Goal: Task Accomplishment & Management: Use online tool/utility

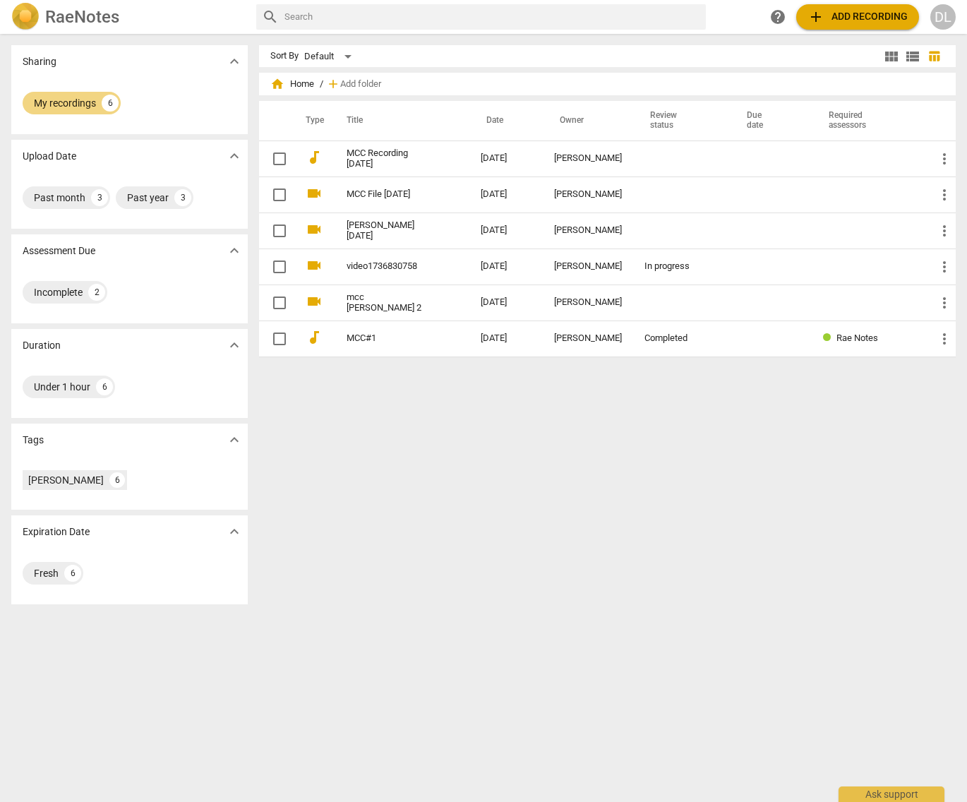
click at [853, 22] on span "add Add recording" at bounding box center [858, 16] width 100 height 17
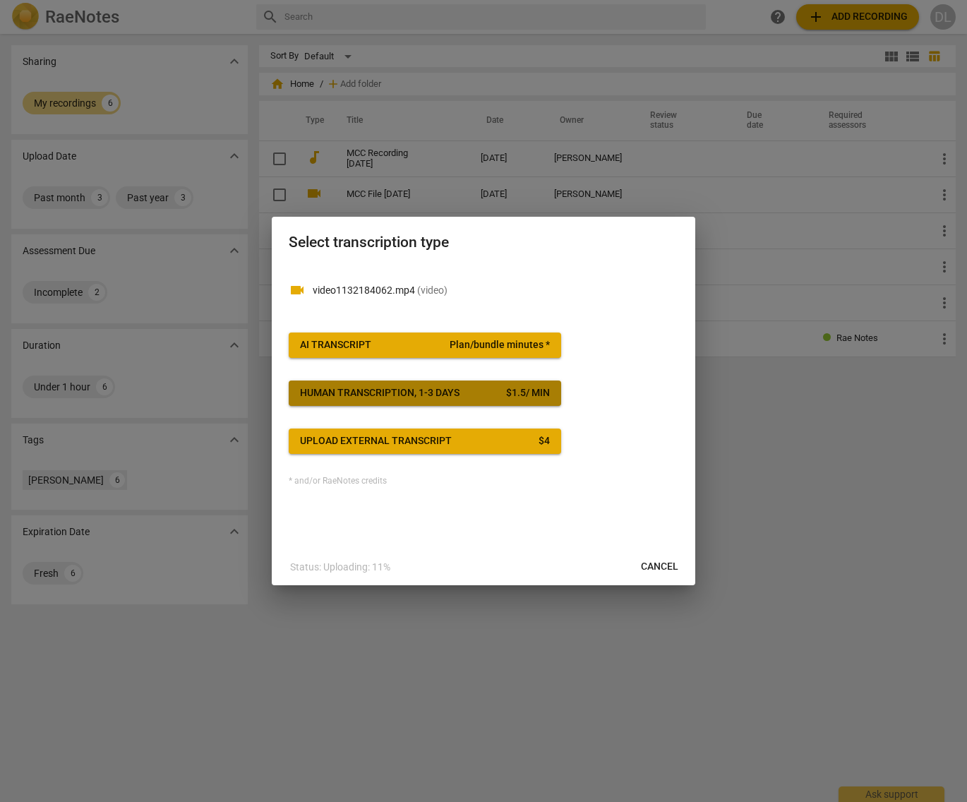
click at [417, 394] on div "Human transcription, 1-3 days" at bounding box center [380, 393] width 160 height 14
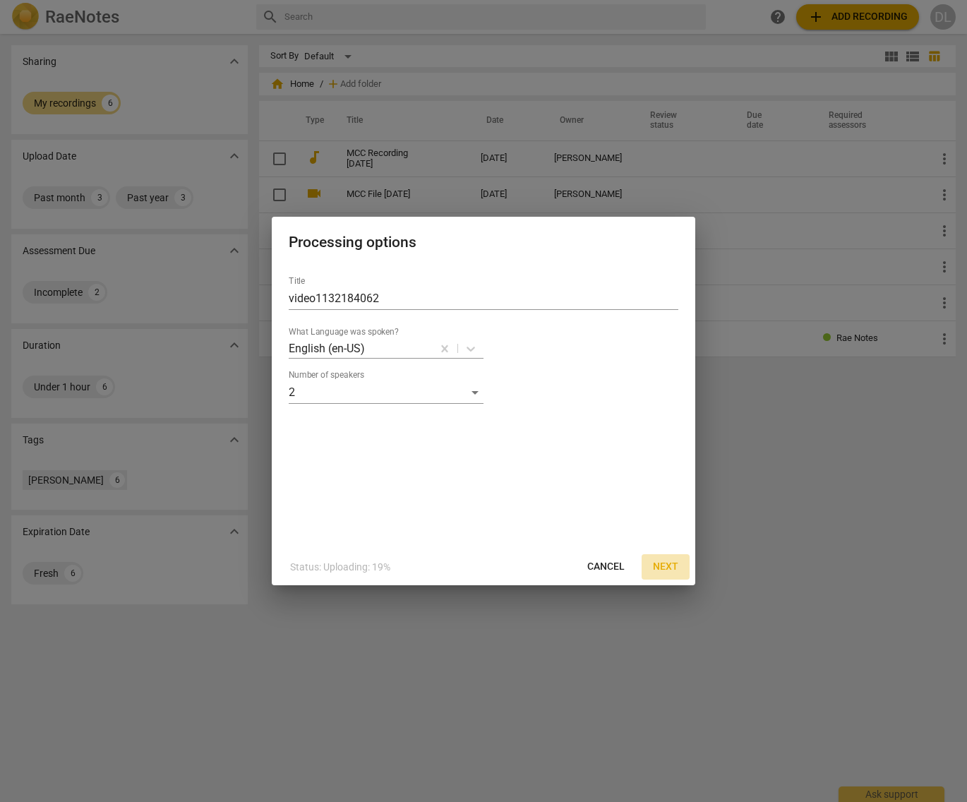
click at [668, 564] on span "Next" at bounding box center [665, 567] width 25 height 14
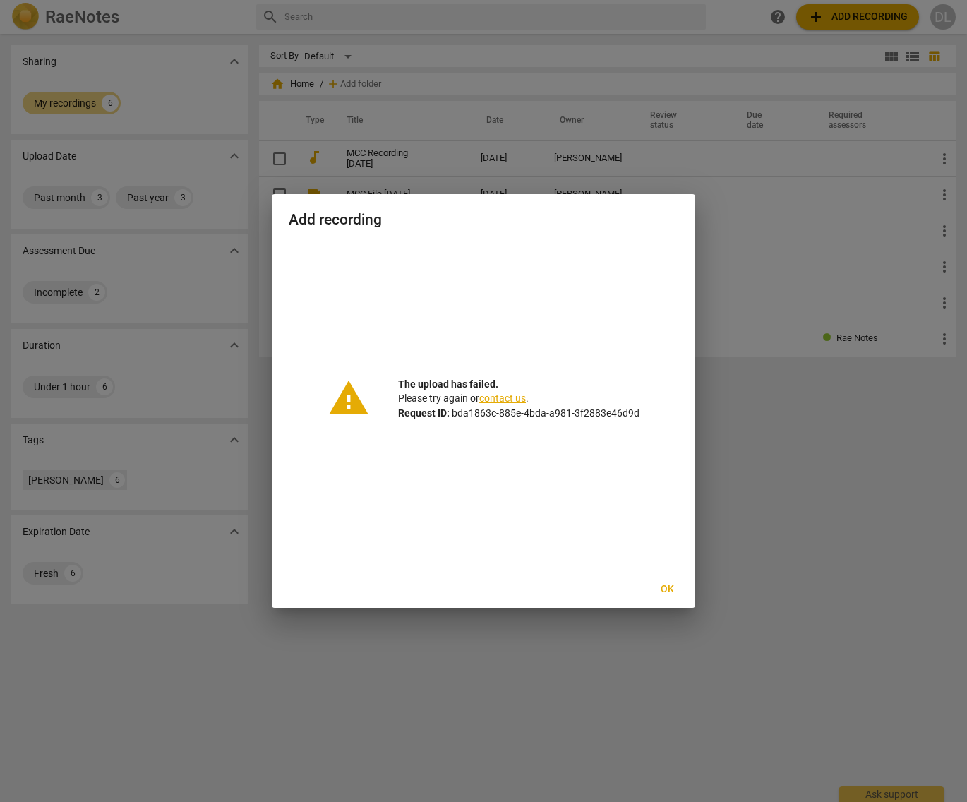
click at [668, 592] on span "Ok" at bounding box center [667, 589] width 23 height 14
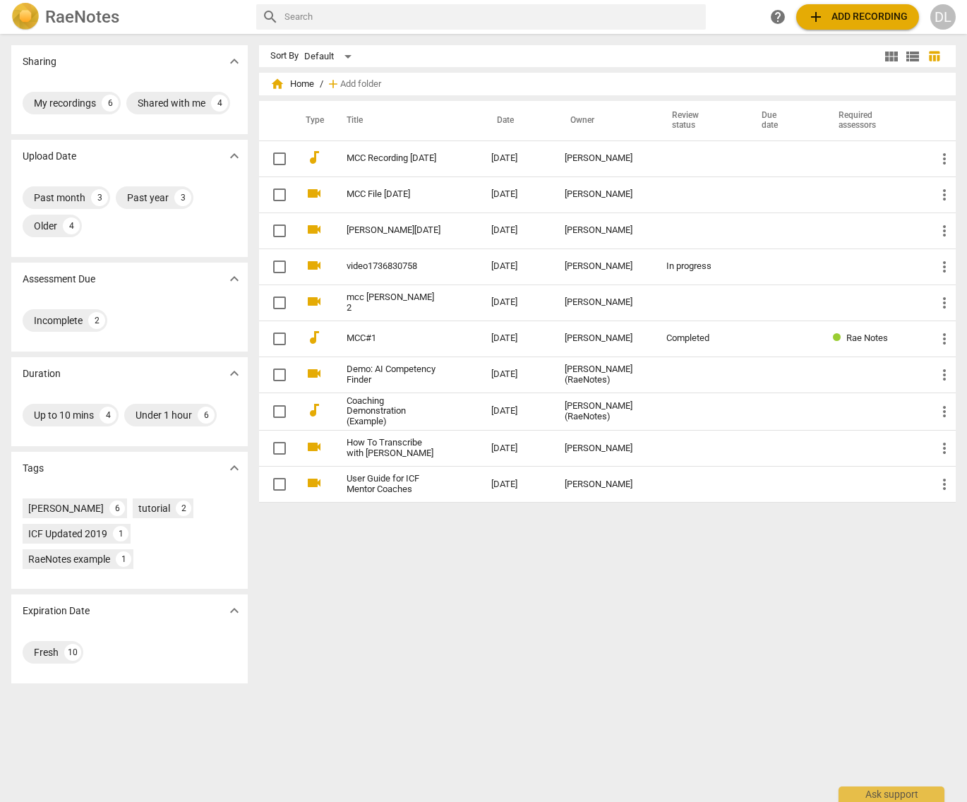
click at [841, 21] on span "add Add recording" at bounding box center [858, 16] width 100 height 17
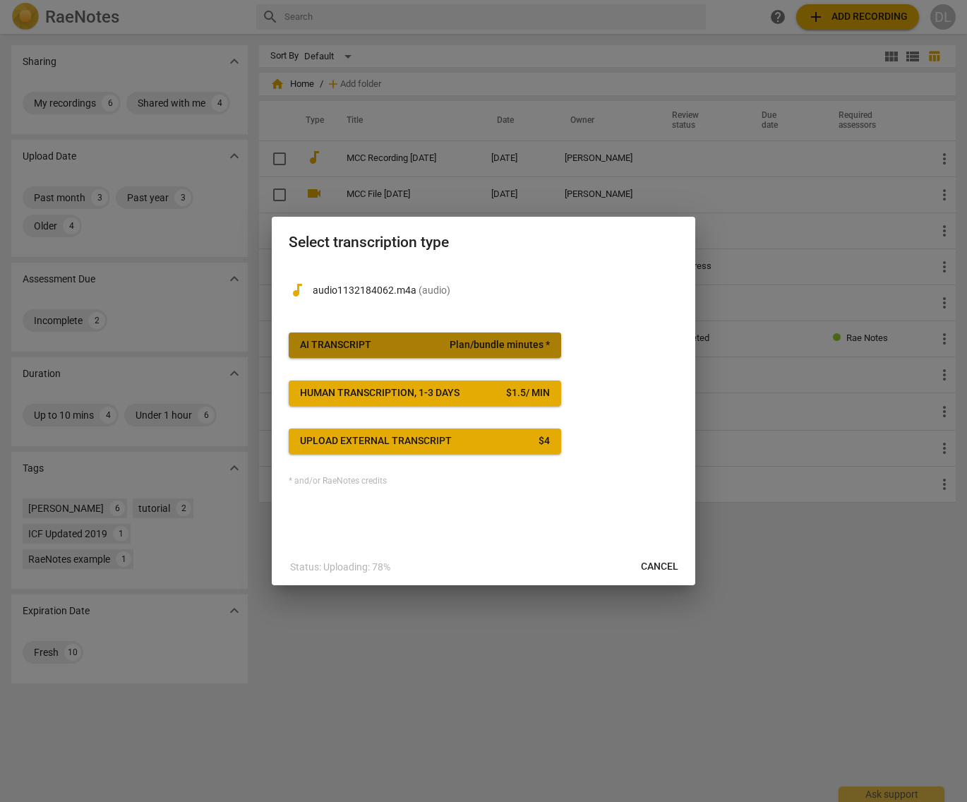
click at [380, 344] on span "AI Transcript Plan/bundle minutes *" at bounding box center [425, 345] width 250 height 14
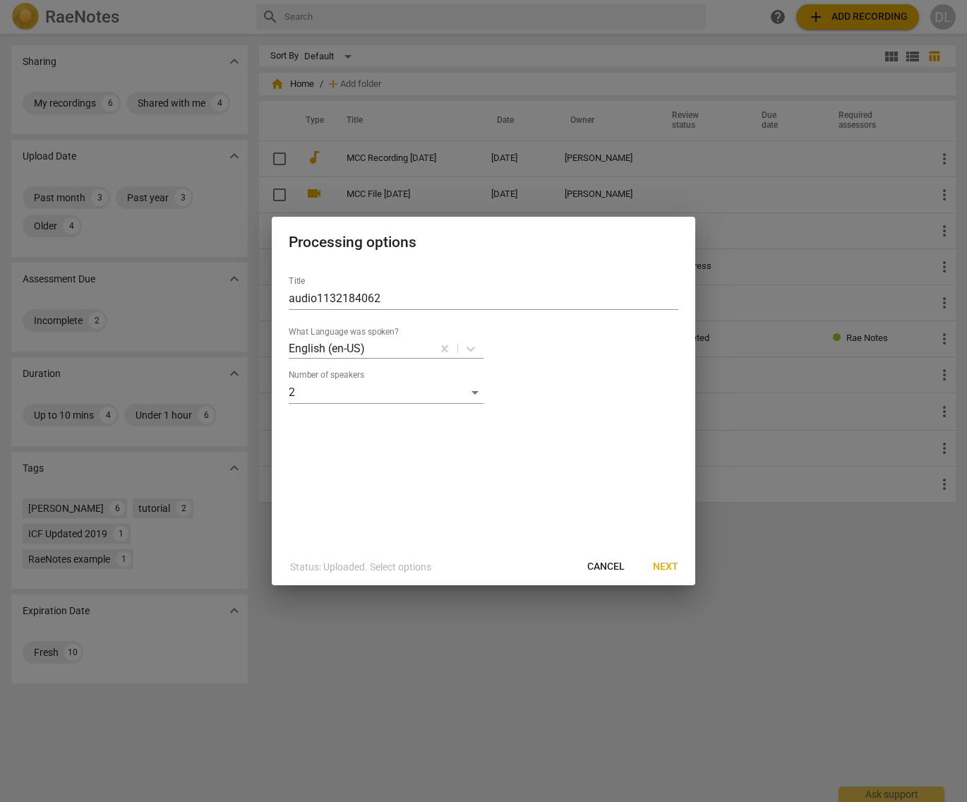
click at [672, 569] on span "Next" at bounding box center [665, 567] width 25 height 14
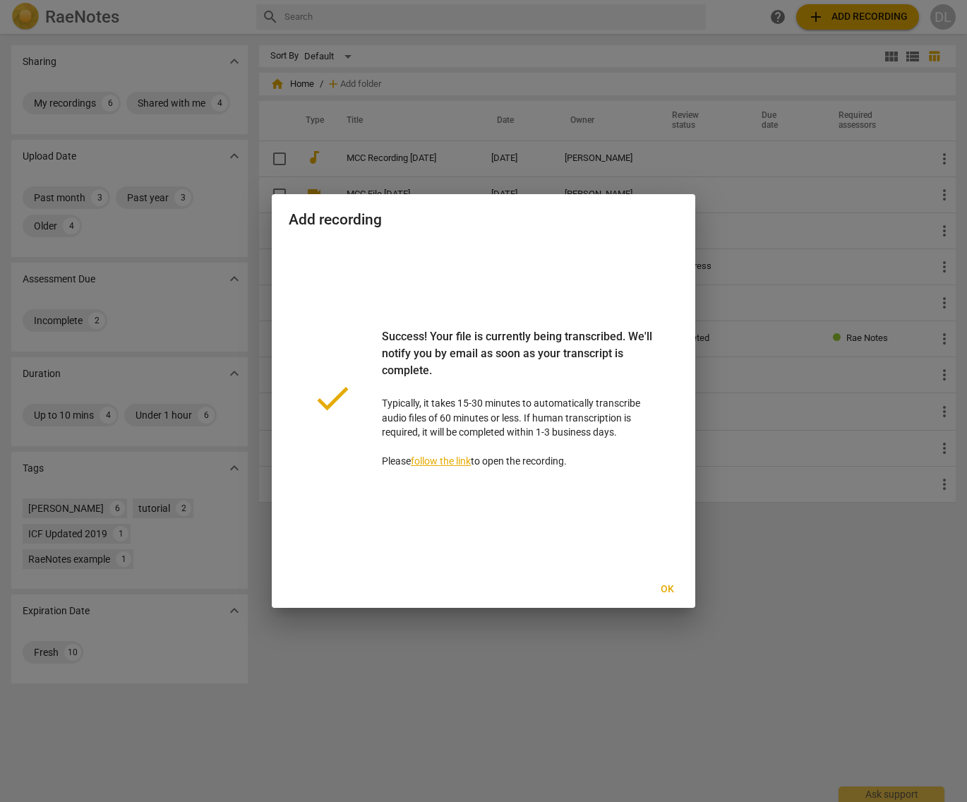
click at [666, 591] on span "Ok" at bounding box center [667, 589] width 23 height 14
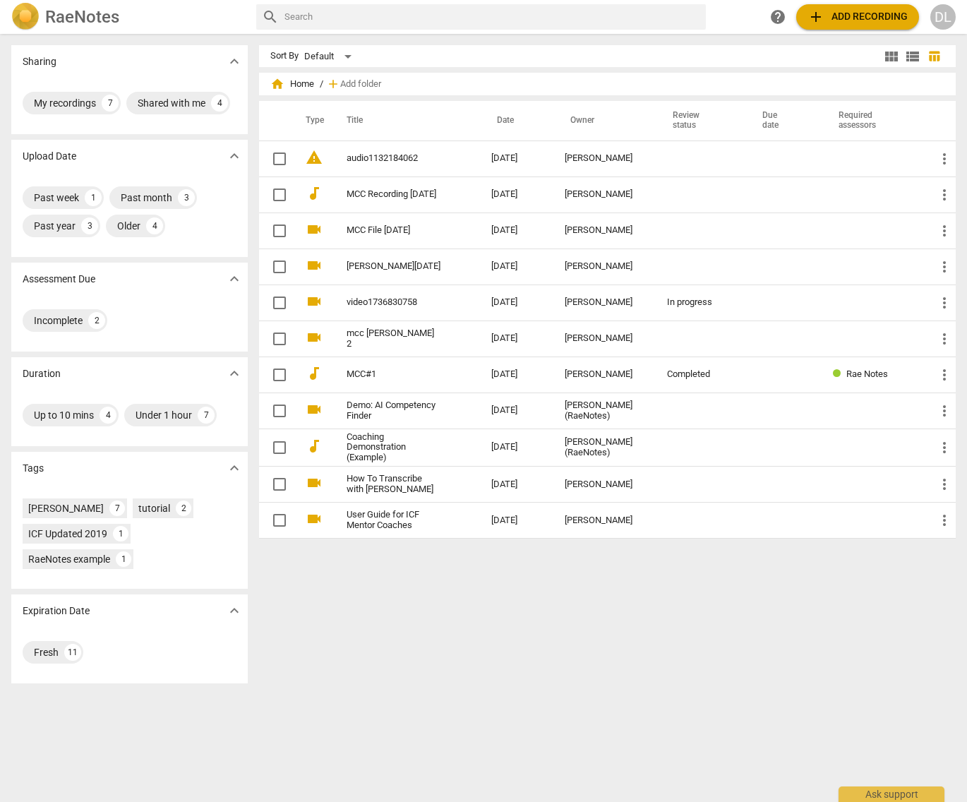
click at [402, 166] on td "audio1132184062" at bounding box center [405, 158] width 150 height 36
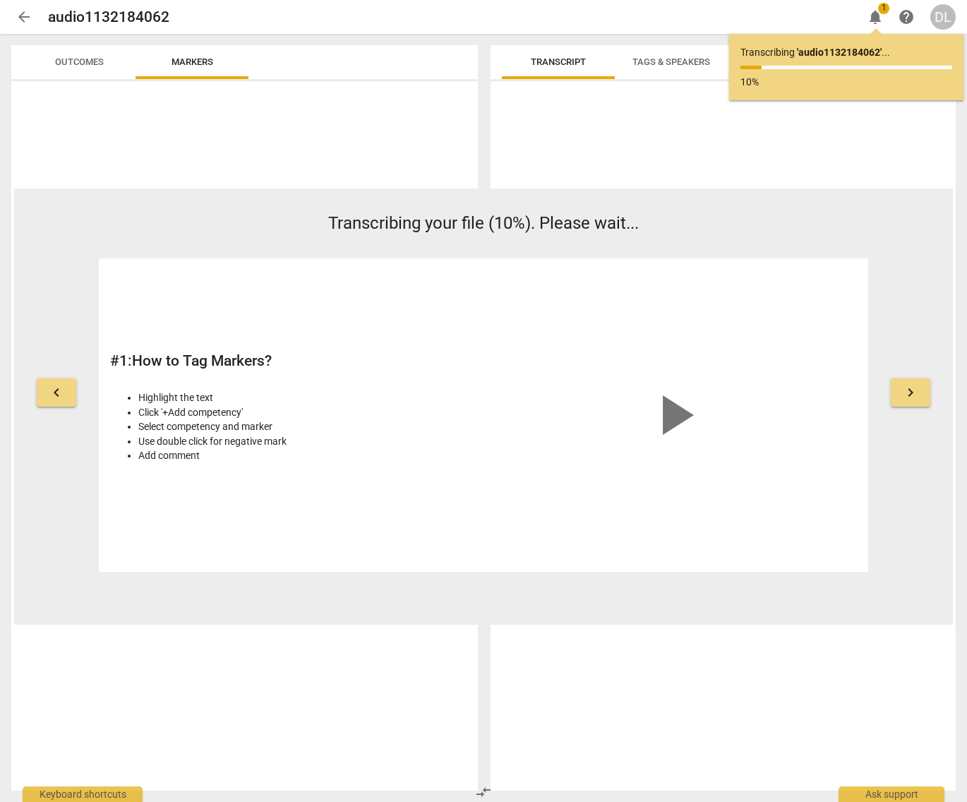
click at [918, 398] on span "keyboard_arrow_right" at bounding box center [910, 392] width 17 height 17
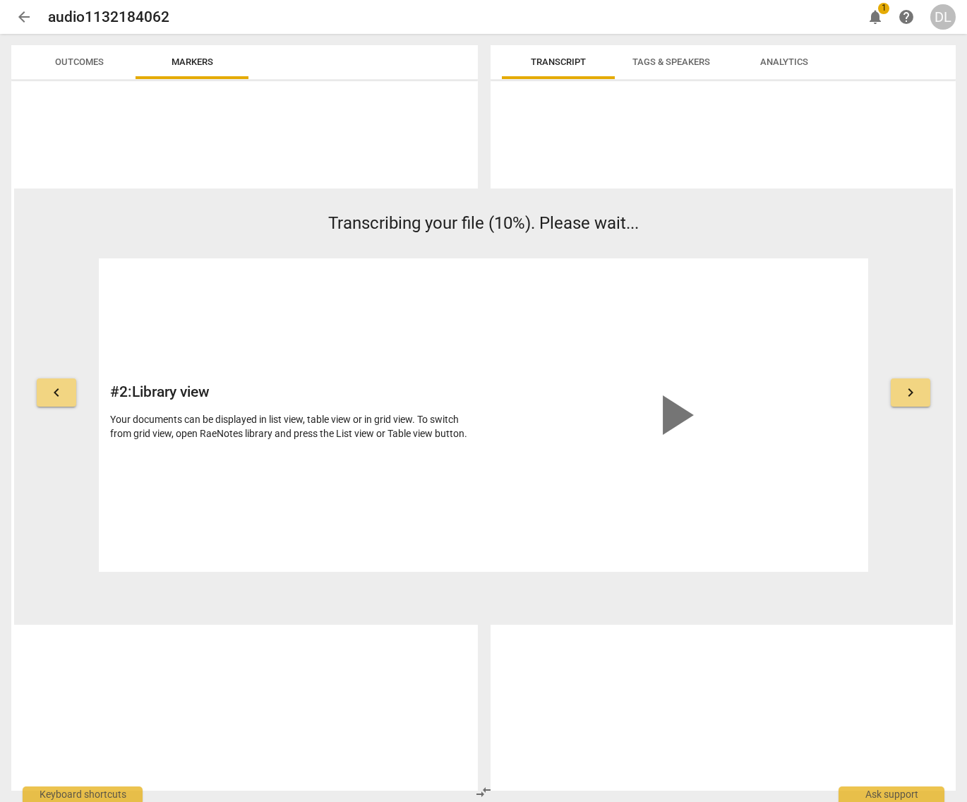
click at [918, 398] on span "keyboard_arrow_right" at bounding box center [910, 392] width 17 height 17
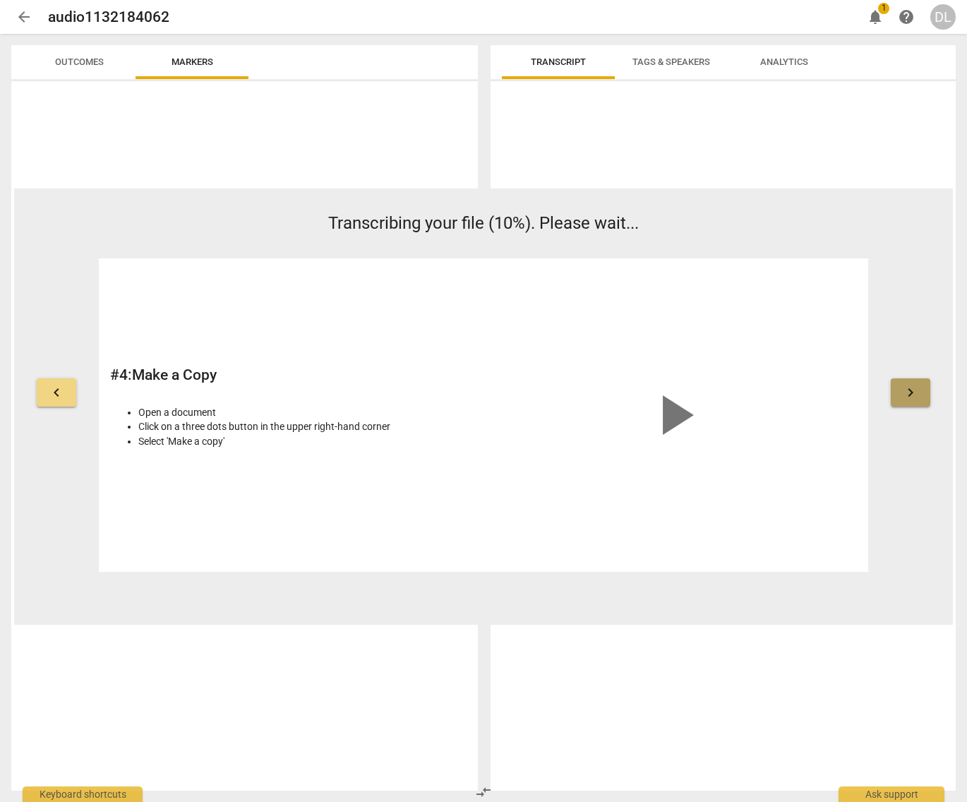
click at [918, 398] on span "keyboard_arrow_right" at bounding box center [910, 392] width 17 height 17
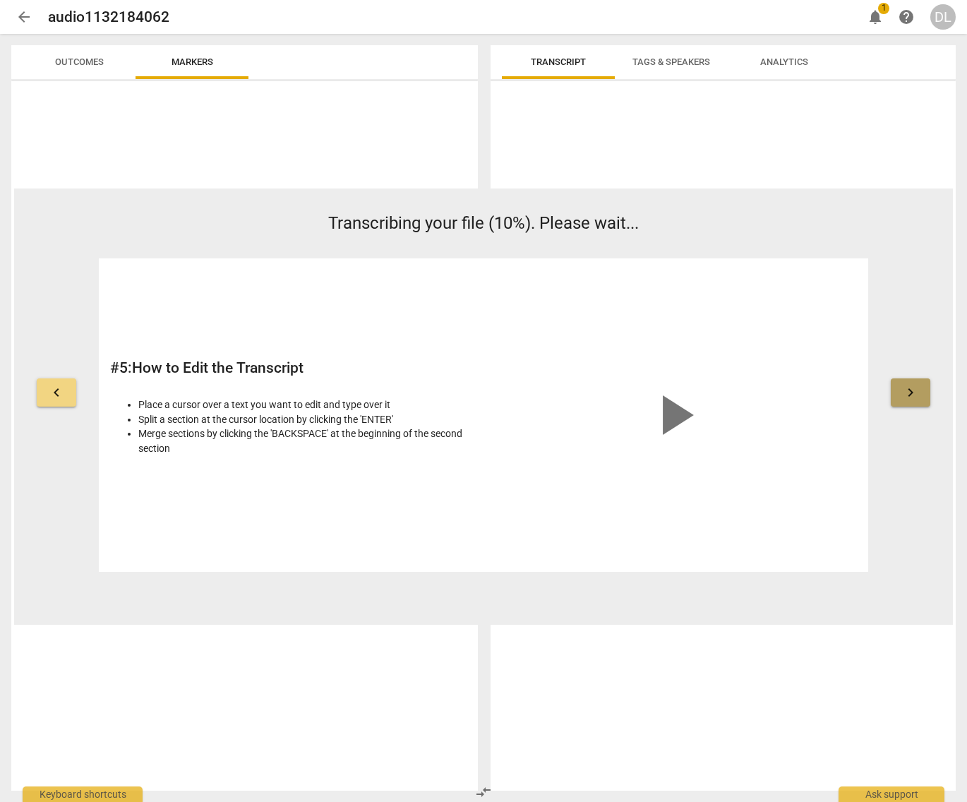
click at [918, 398] on span "keyboard_arrow_right" at bounding box center [910, 392] width 17 height 17
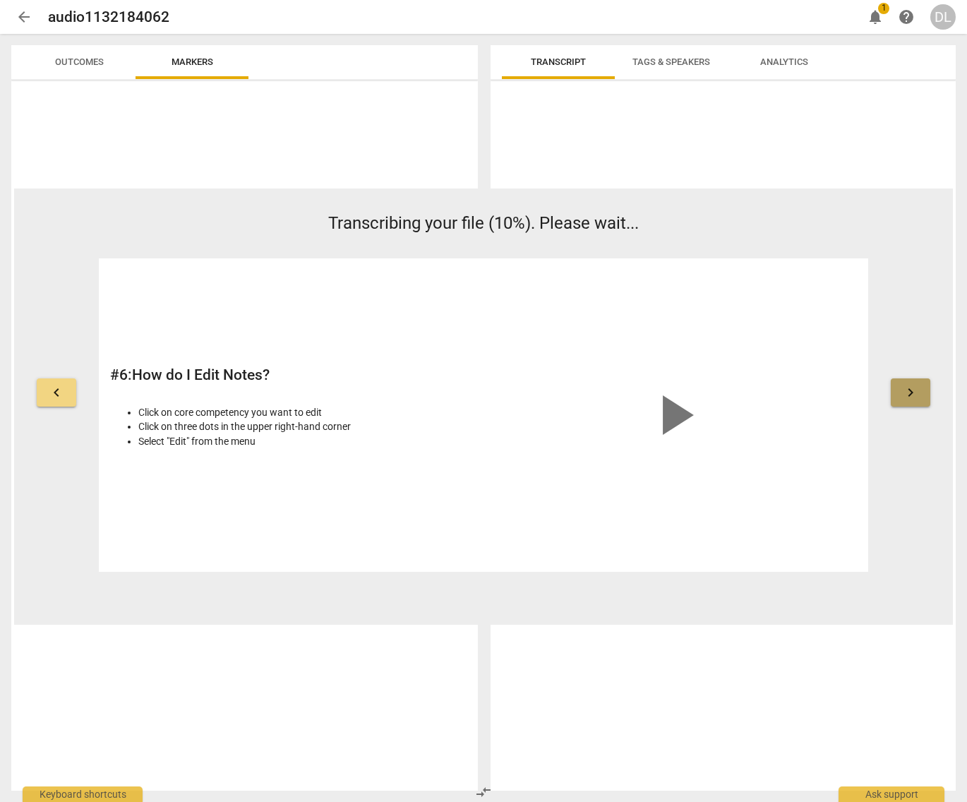
click at [918, 398] on span "keyboard_arrow_right" at bounding box center [910, 392] width 17 height 17
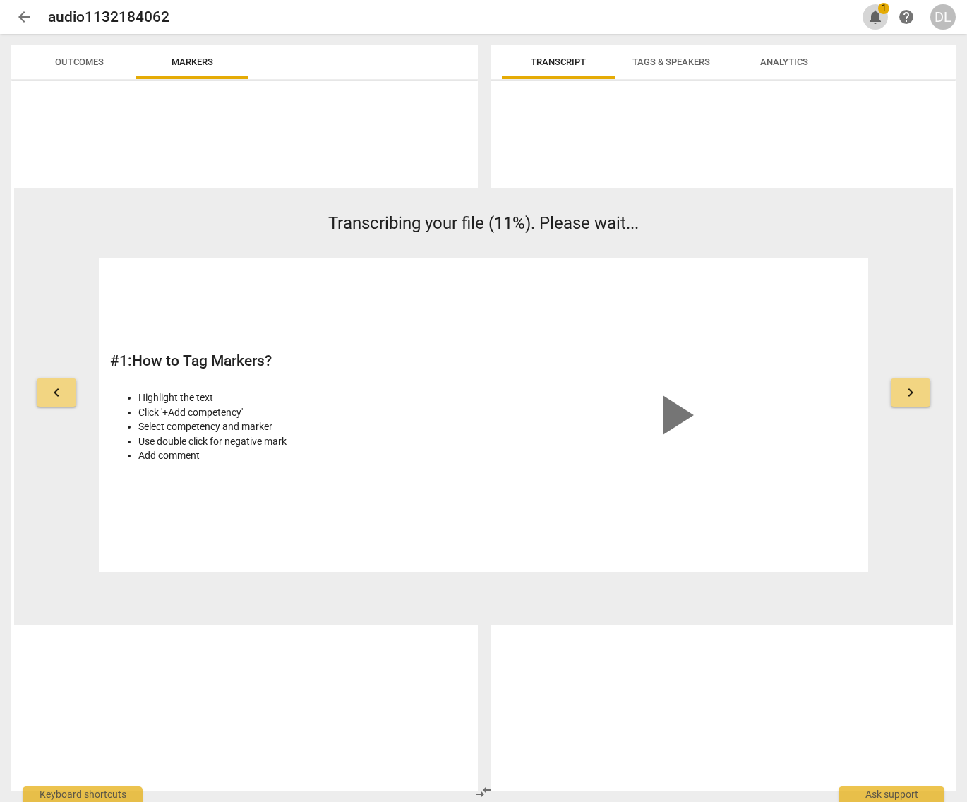
click at [876, 16] on span "notifications" at bounding box center [875, 16] width 17 height 17
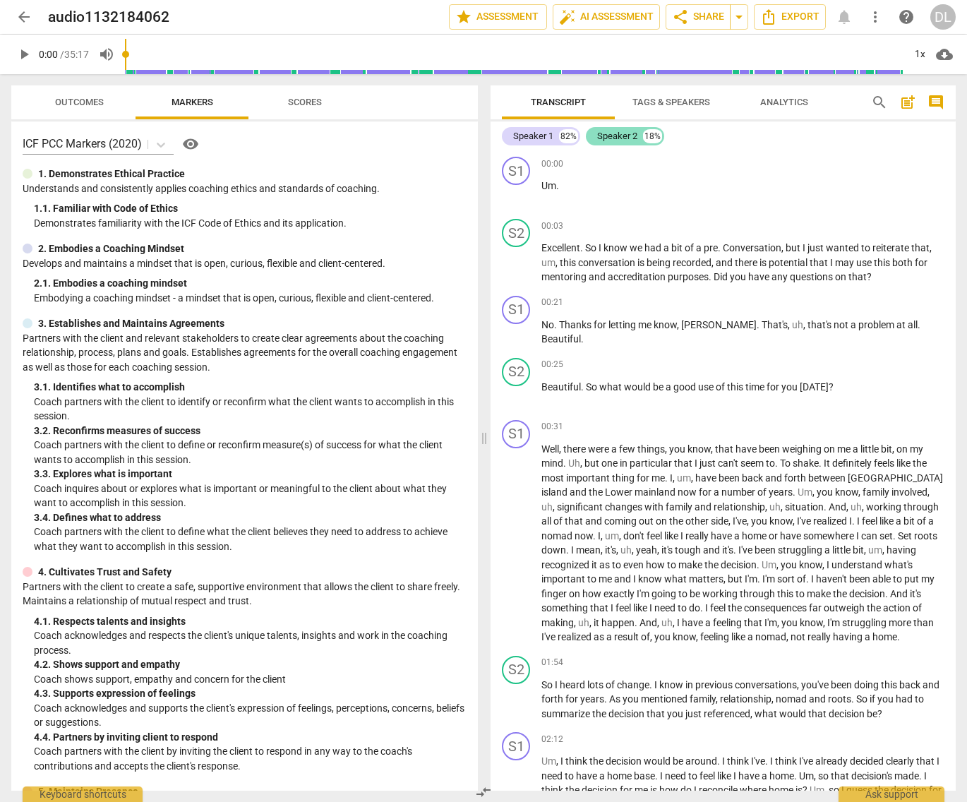
click at [617, 136] on div "Speaker 2" at bounding box center [617, 136] width 40 height 14
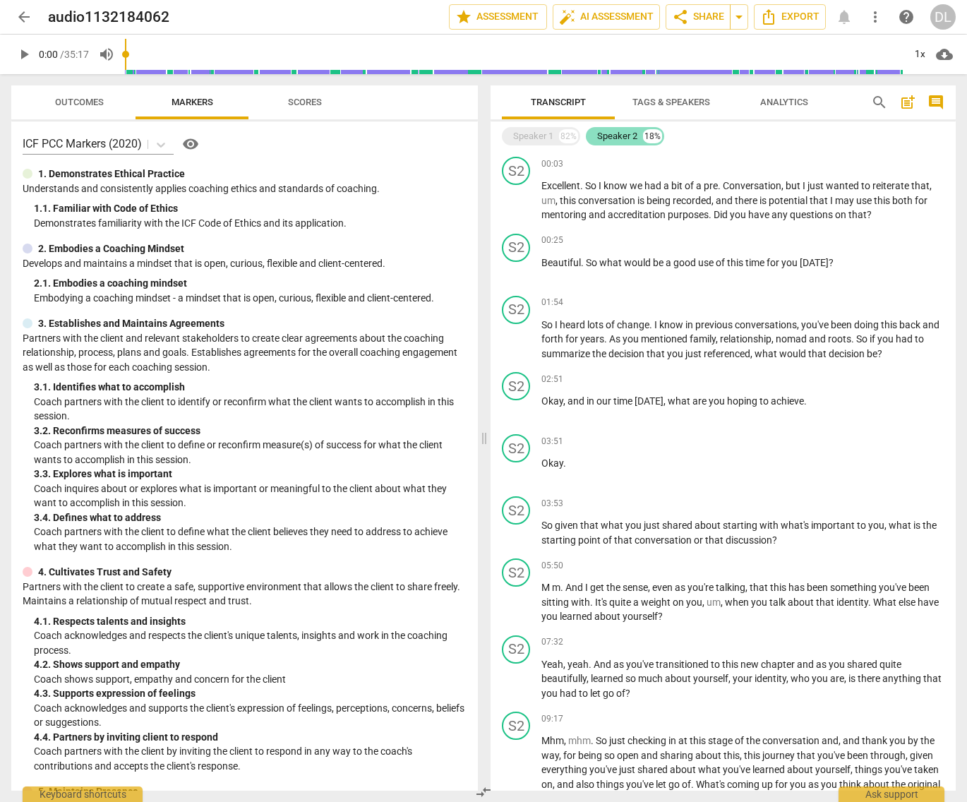
click at [616, 136] on div "Speaker 2" at bounding box center [617, 136] width 40 height 14
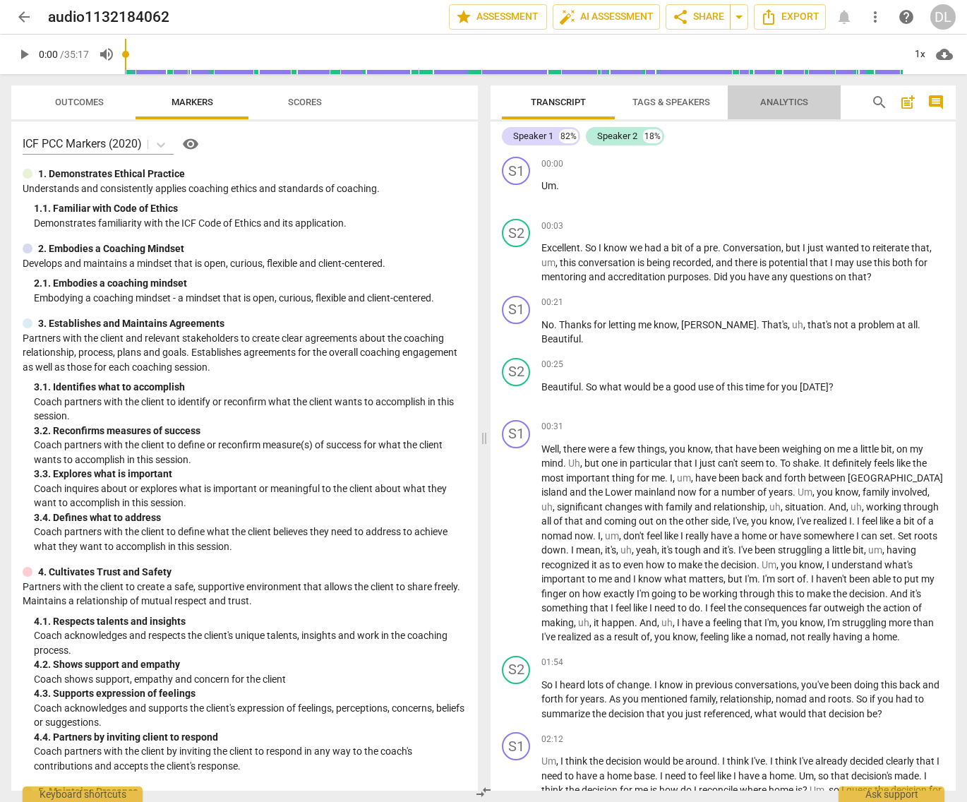
click at [786, 104] on span "Analytics" at bounding box center [784, 102] width 48 height 11
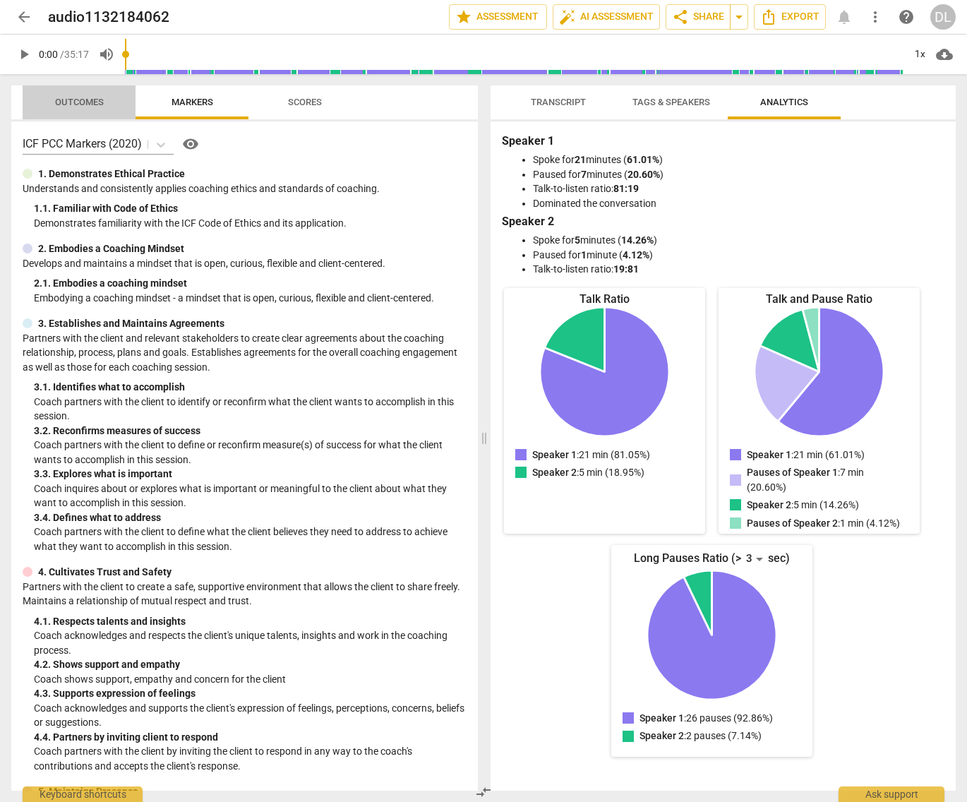
click at [81, 104] on span "Outcomes" at bounding box center [79, 102] width 49 height 11
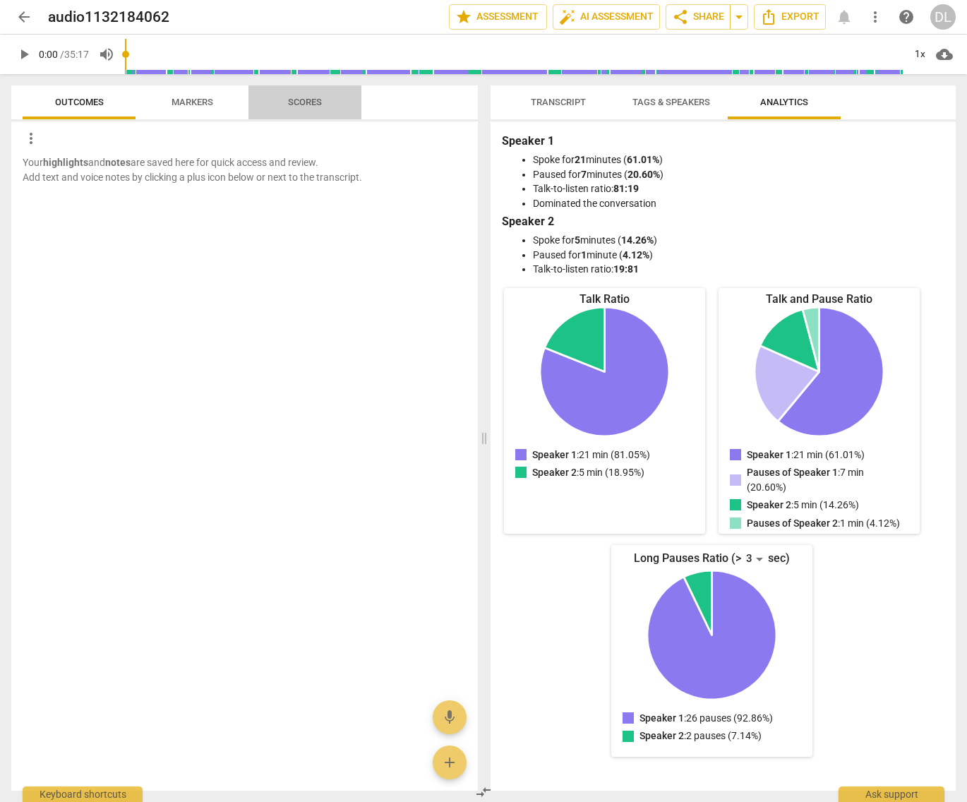
click at [311, 99] on span "Scores" at bounding box center [305, 102] width 34 height 11
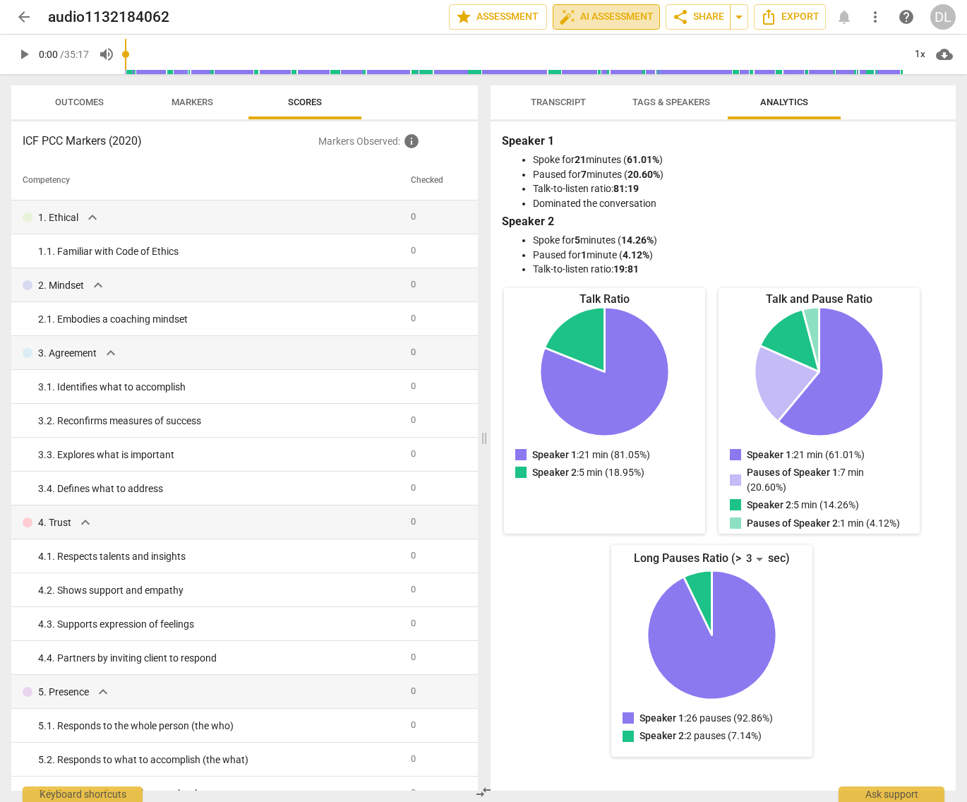
click at [589, 16] on span "auto_fix_high AI Assessment" at bounding box center [606, 16] width 95 height 17
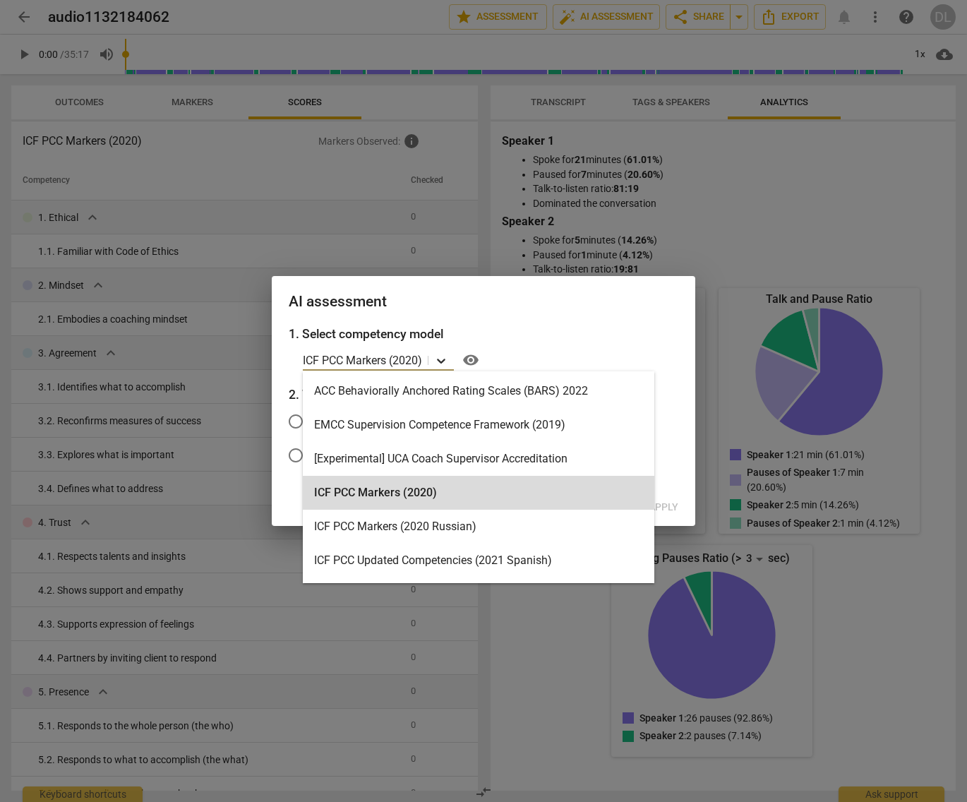
click at [444, 362] on icon at bounding box center [441, 361] width 14 height 14
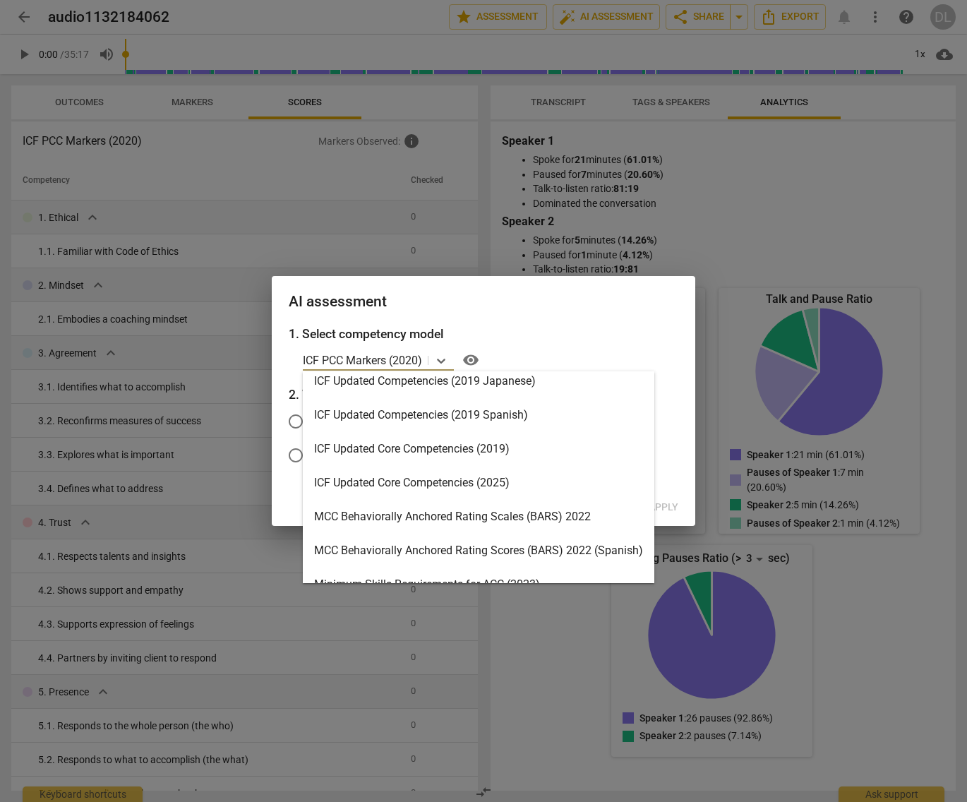
scroll to position [246, 0]
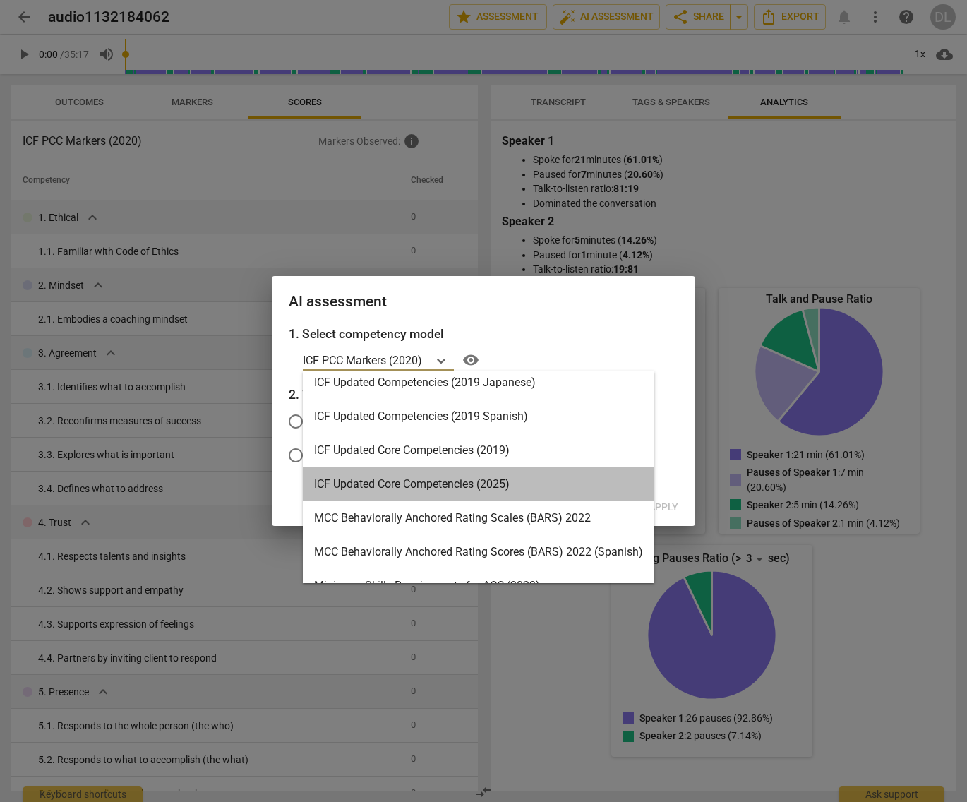
click at [413, 486] on div "ICF Updated Core Competencies (2025)" at bounding box center [479, 484] width 352 height 34
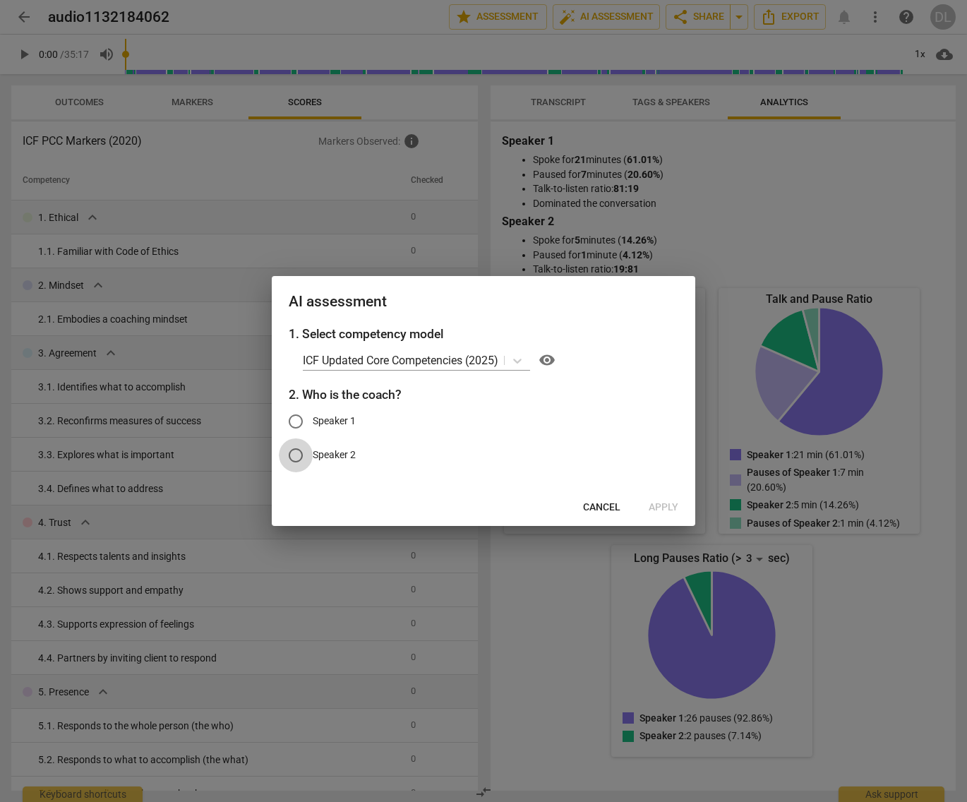
click at [298, 455] on input "Speaker 2" at bounding box center [296, 455] width 34 height 34
radio input "true"
click at [666, 504] on span "Apply" at bounding box center [664, 507] width 30 height 14
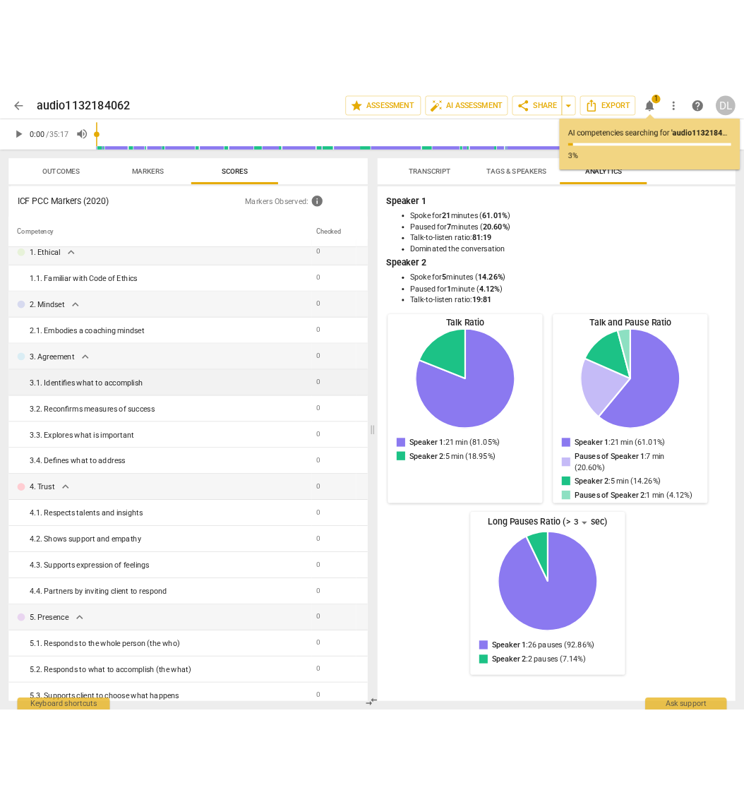
scroll to position [0, 0]
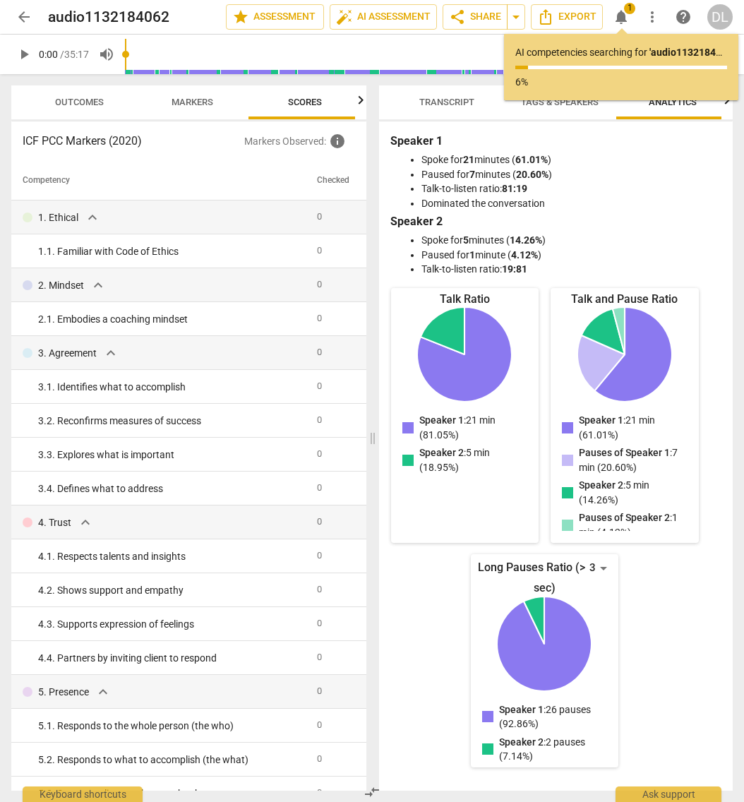
click at [548, 103] on span "Tags & Speakers" at bounding box center [560, 102] width 78 height 11
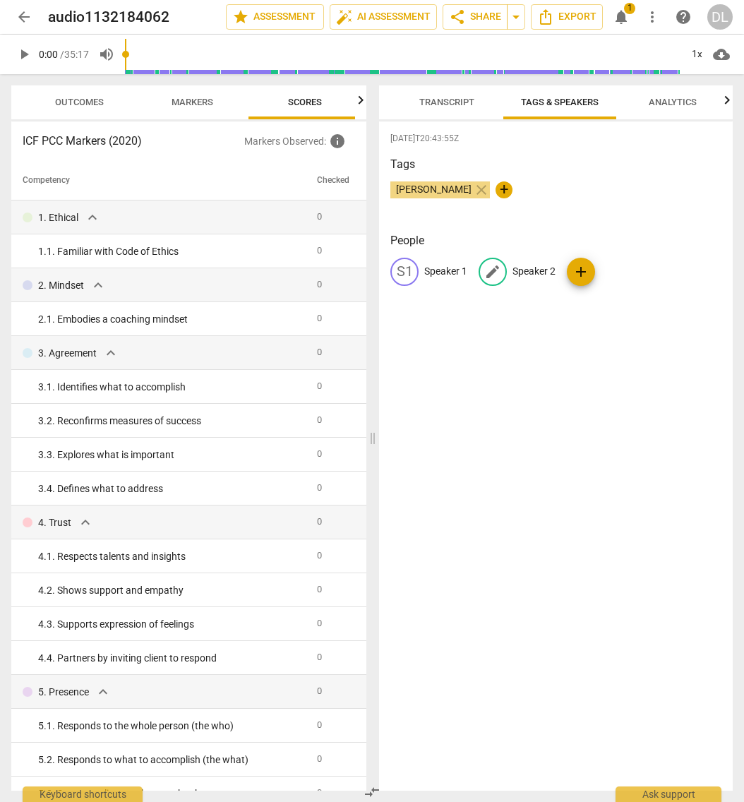
click at [494, 273] on span "edit" at bounding box center [492, 271] width 17 height 17
type input "[PERSON_NAME]"
click at [404, 277] on span "edit" at bounding box center [404, 271] width 17 height 17
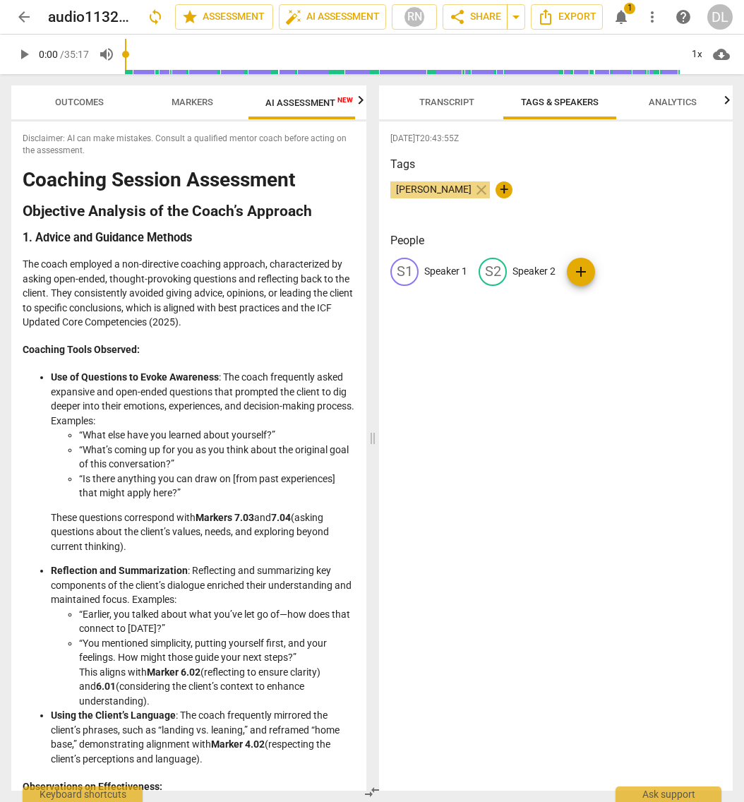
scroll to position [0, 14]
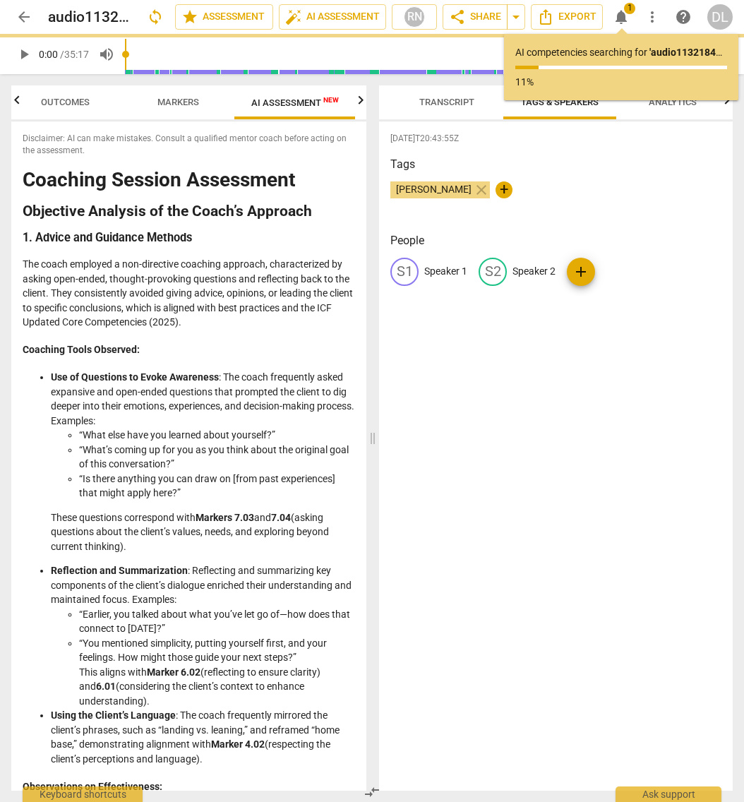
click at [438, 273] on p "Speaker 1" at bounding box center [445, 271] width 43 height 15
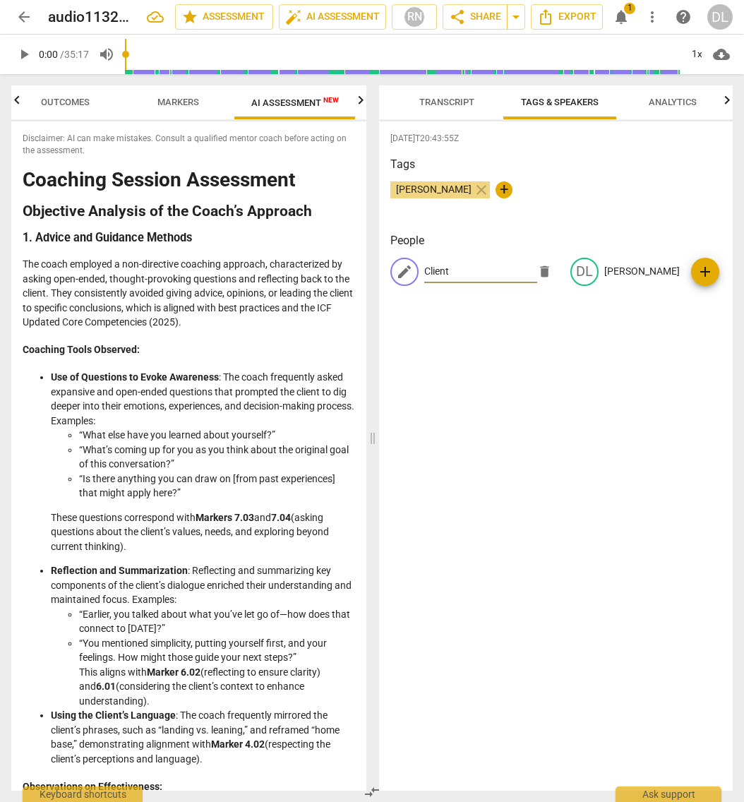
type input "Client"
click at [500, 340] on div "[DATE]T20:43:55Z Tags [PERSON_NAME] close + People edit Client delete DL [PERSO…" at bounding box center [556, 455] width 354 height 669
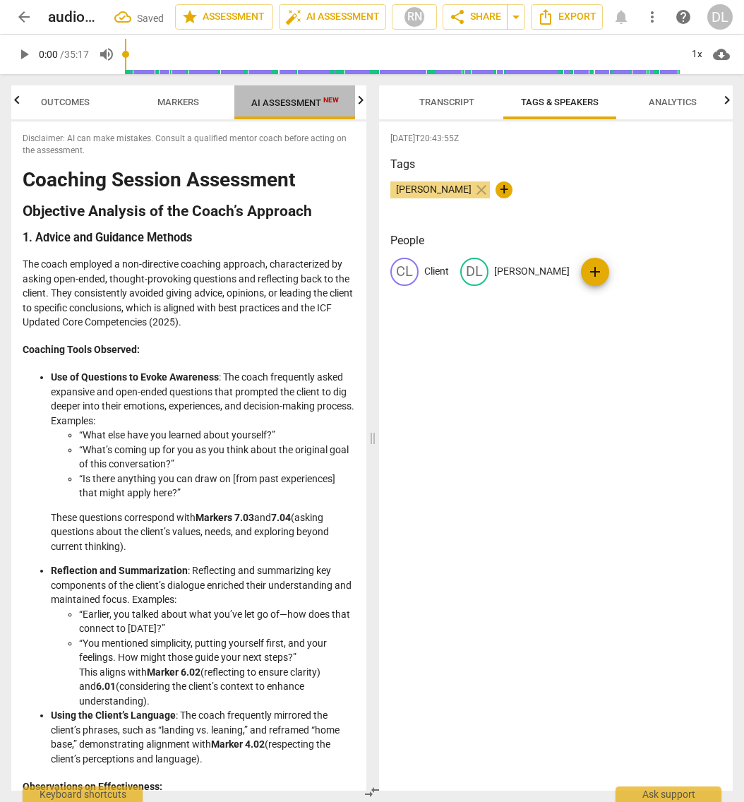
click at [283, 100] on span "AI Assessment New" at bounding box center [295, 102] width 88 height 11
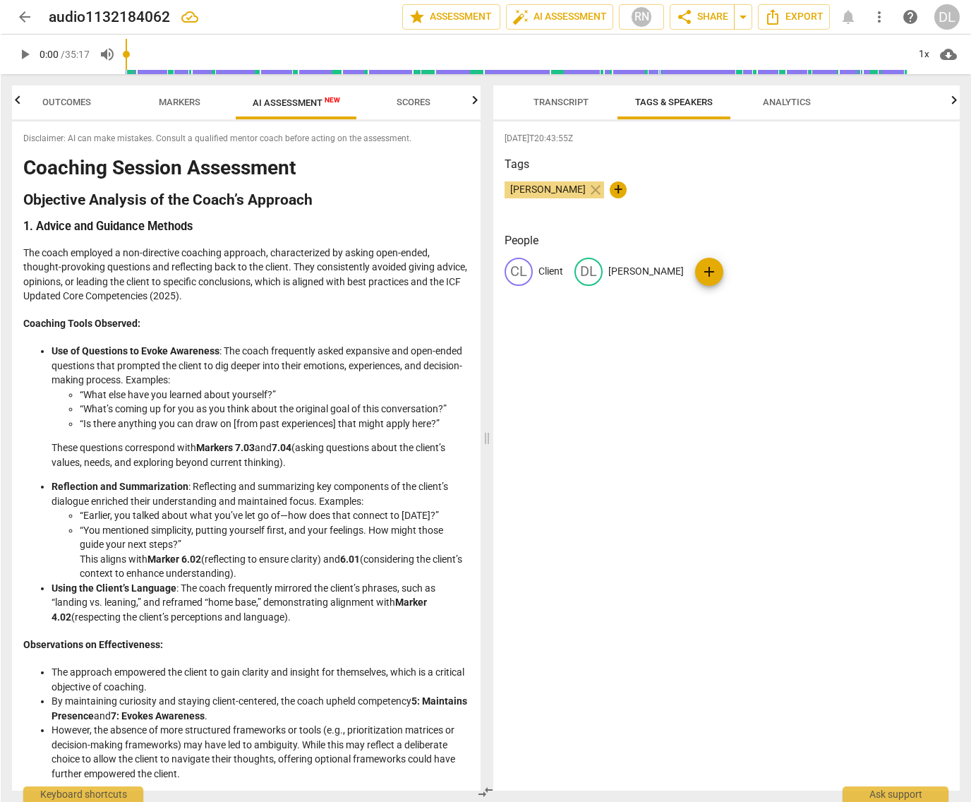
scroll to position [0, 13]
click at [548, 104] on span "Transcript" at bounding box center [560, 102] width 55 height 11
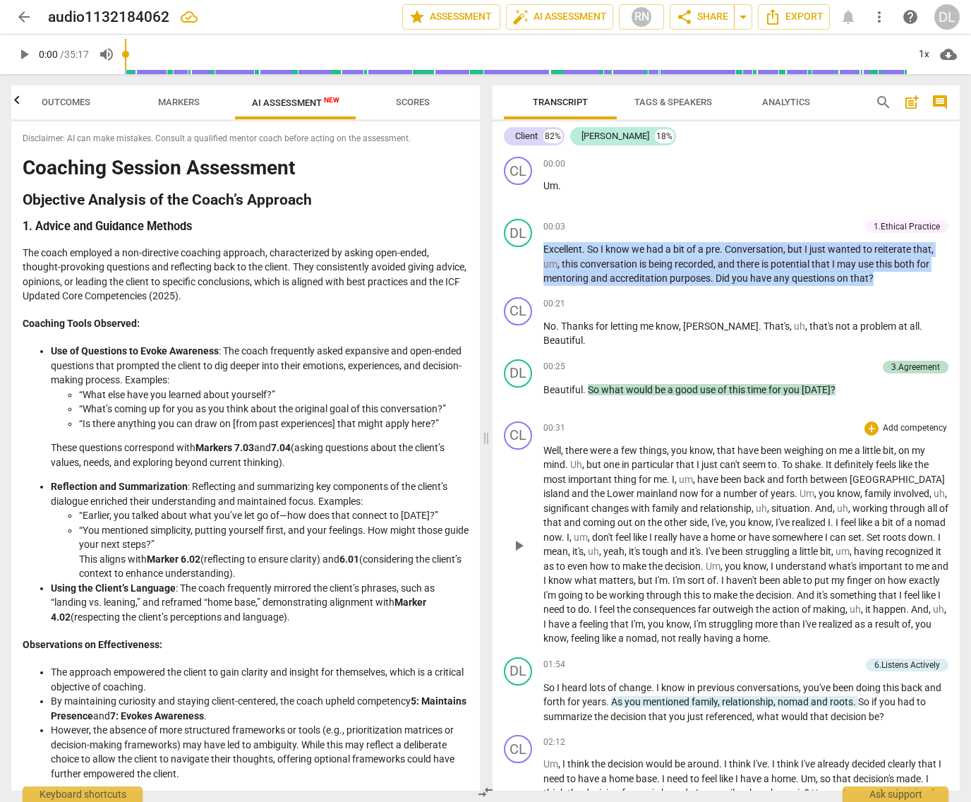
drag, startPoint x: 642, startPoint y: 289, endPoint x: 828, endPoint y: 584, distance: 349.6
click at [828, 586] on div "CL play_arrow pause 00:00 + Add competency keyboard_arrow_right Um . DL play_ar…" at bounding box center [726, 471] width 467 height 640
click at [799, 17] on span "Export" at bounding box center [793, 16] width 59 height 17
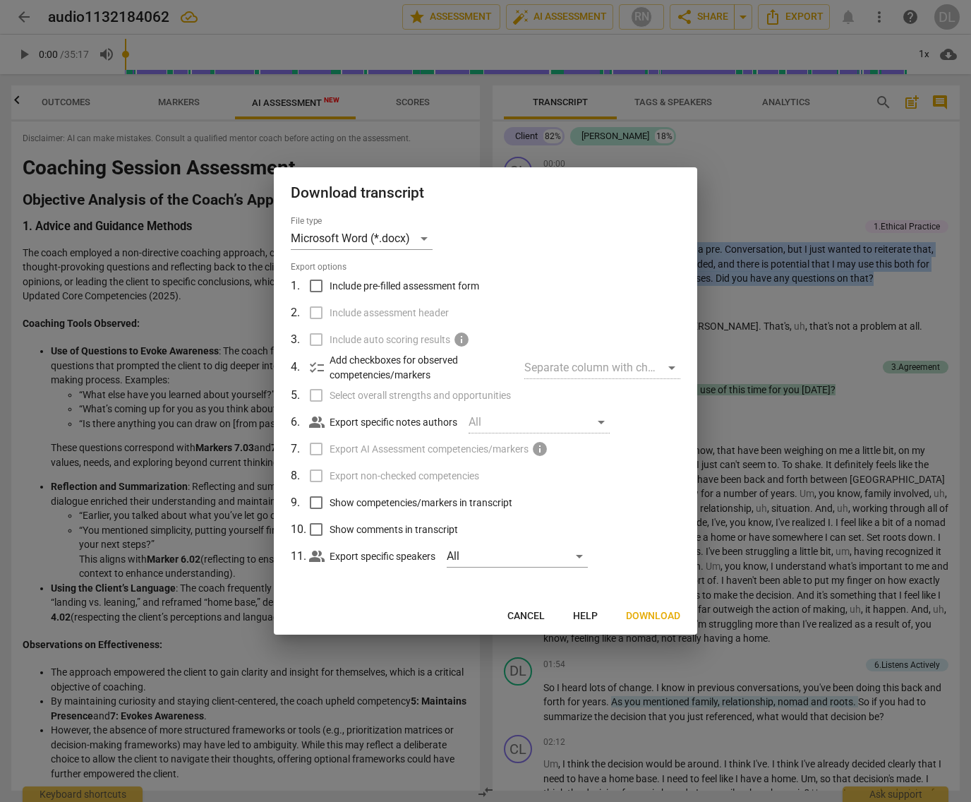
click at [654, 617] on span "Download" at bounding box center [653, 616] width 54 height 14
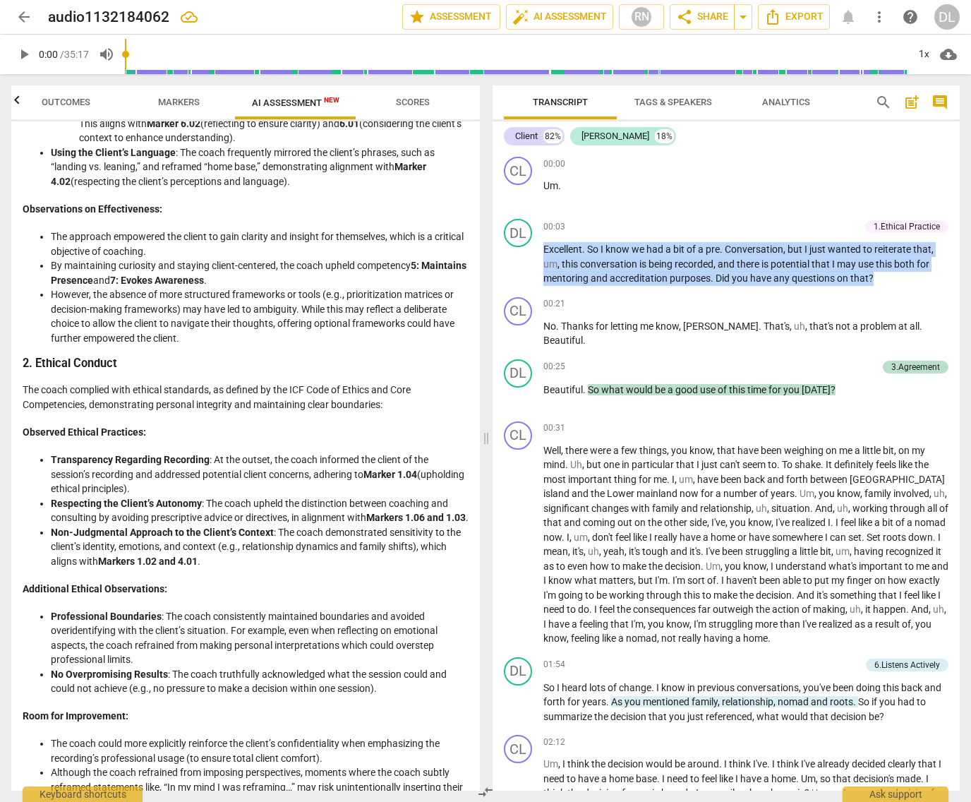
scroll to position [0, 0]
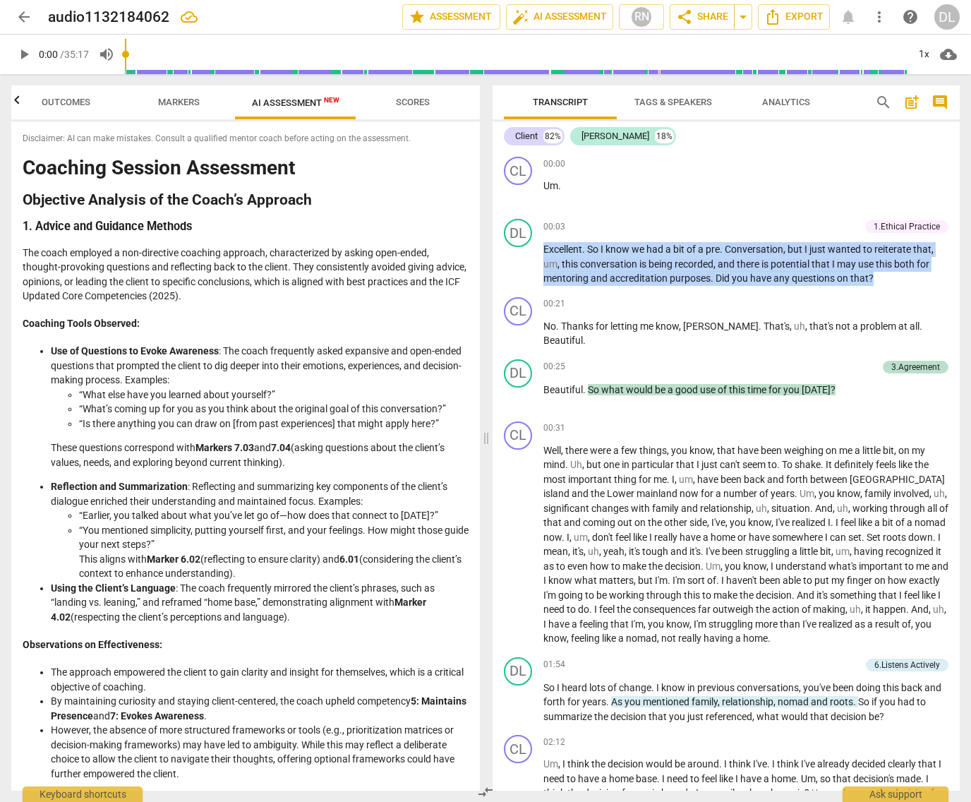
click at [409, 97] on span "Scores" at bounding box center [413, 102] width 34 height 11
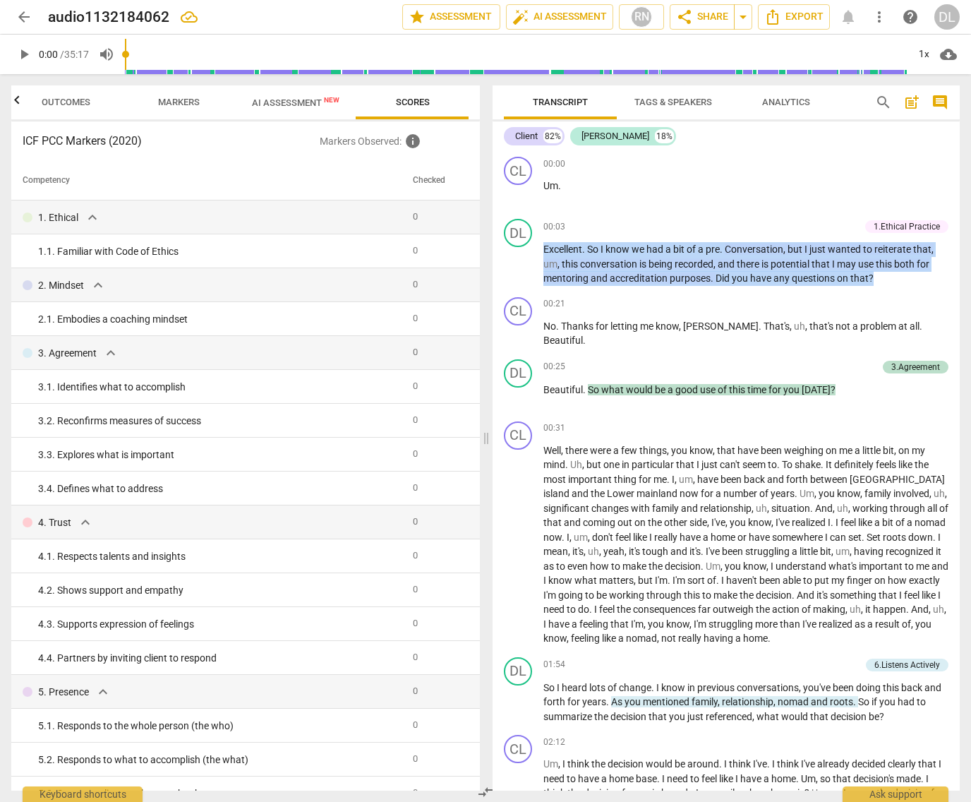
click at [183, 104] on span "Markers" at bounding box center [179, 102] width 42 height 11
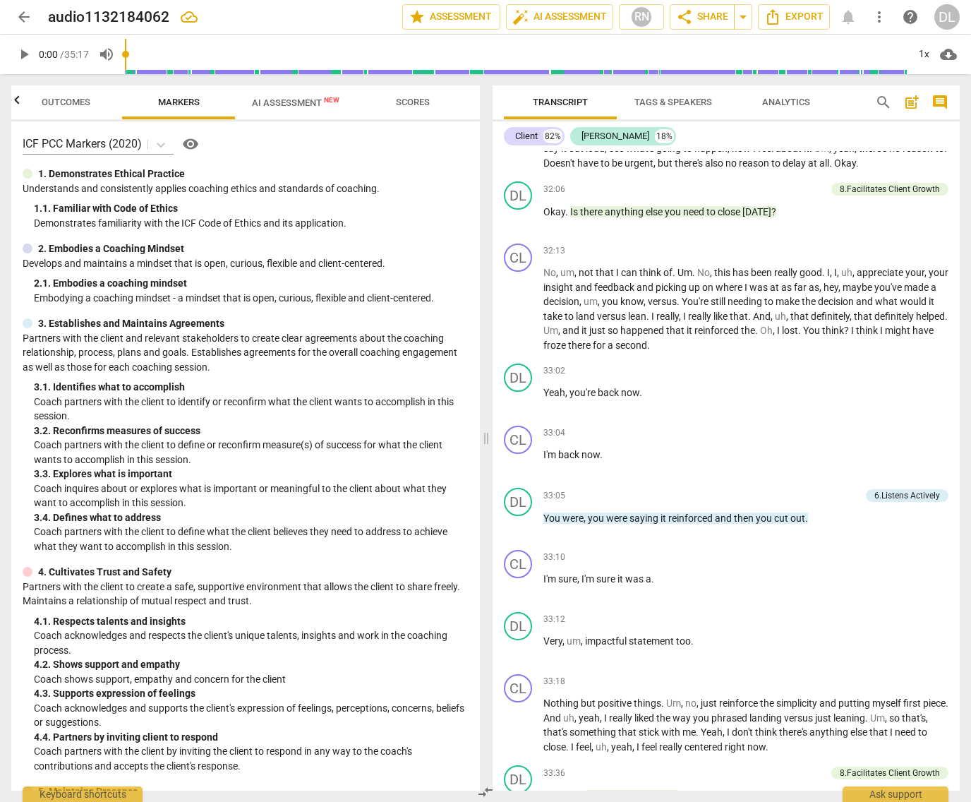
scroll to position [6508, 0]
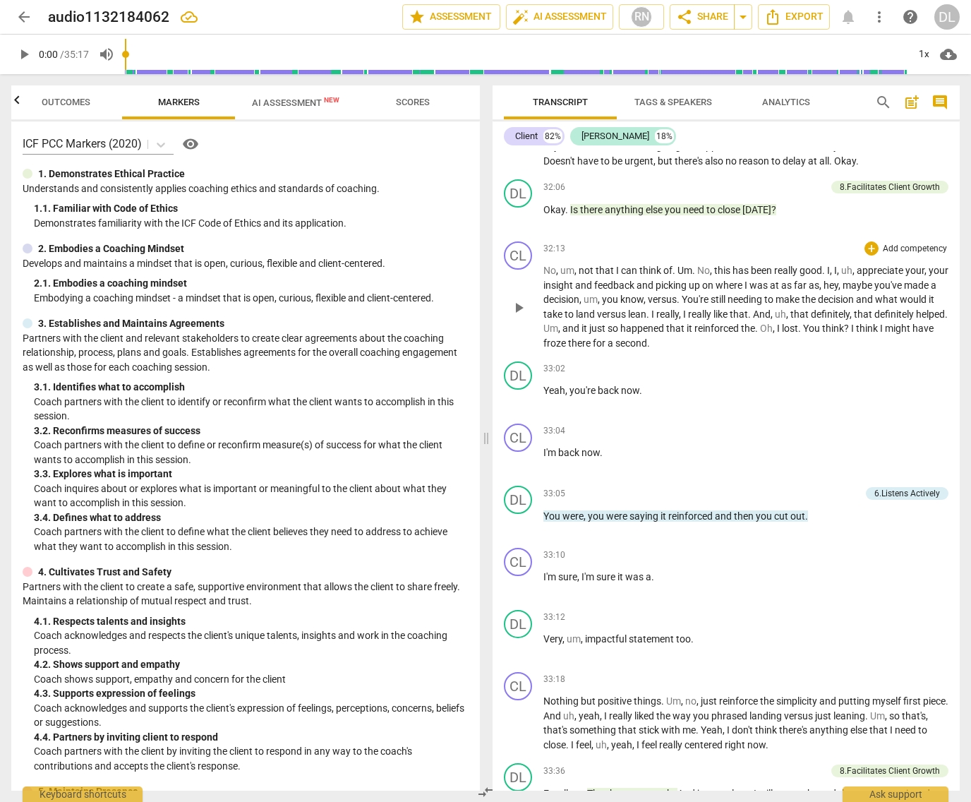
click at [760, 334] on span "." at bounding box center [757, 328] width 5 height 11
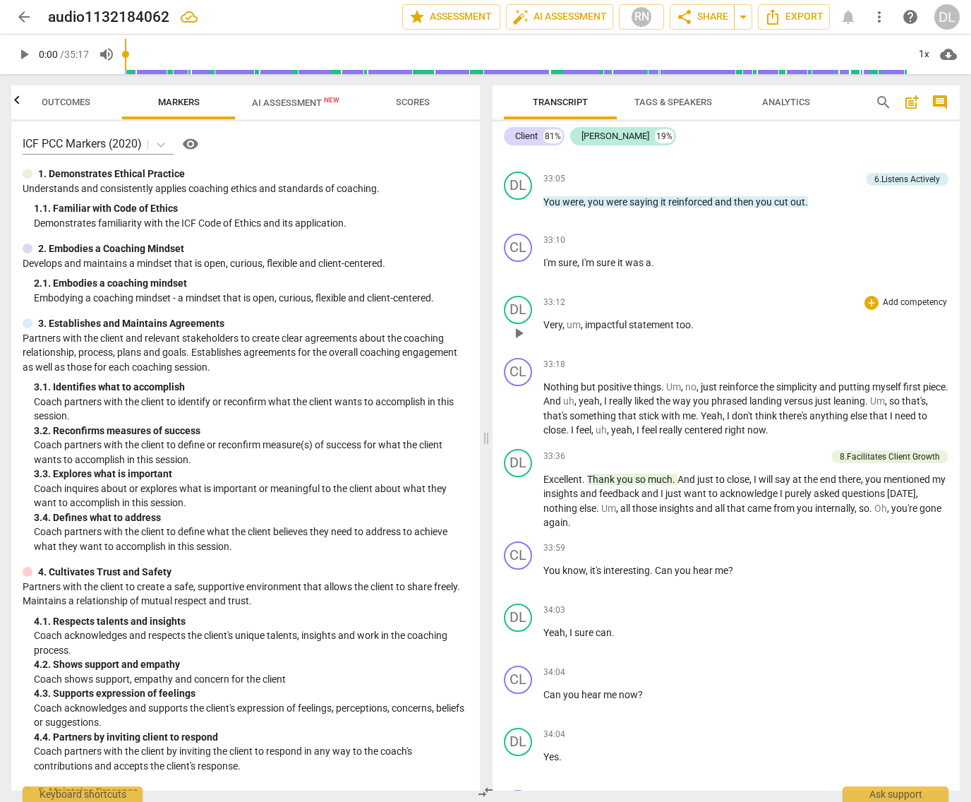
scroll to position [6871, 0]
click at [544, 267] on span "I'm" at bounding box center [551, 261] width 15 height 11
click at [520, 260] on div "CL" at bounding box center [518, 246] width 28 height 28
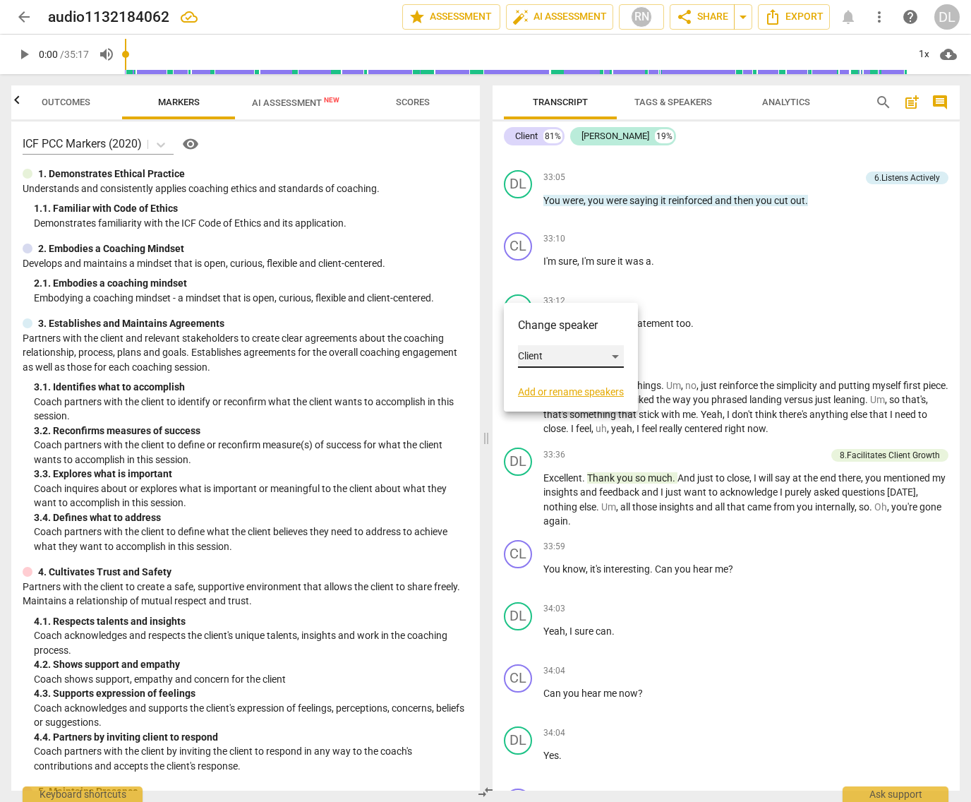
click at [618, 355] on div "Client" at bounding box center [571, 356] width 106 height 23
click at [551, 382] on li "[PERSON_NAME]" at bounding box center [571, 383] width 107 height 27
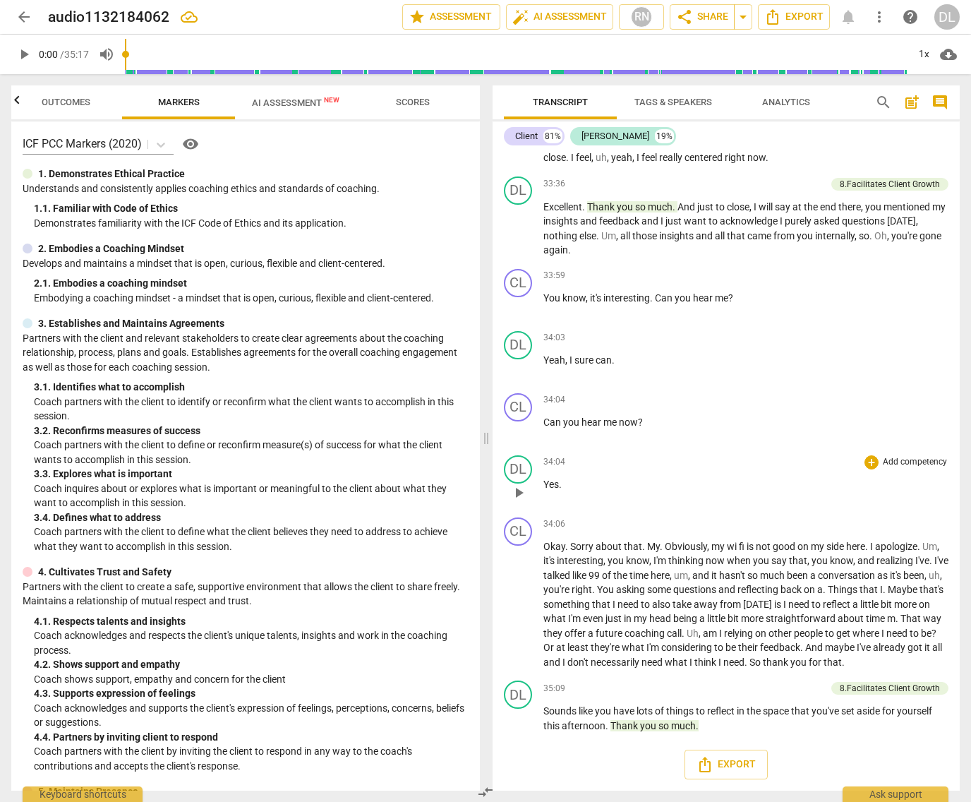
scroll to position [7144, 0]
click at [862, 241] on span "so" at bounding box center [864, 235] width 11 height 11
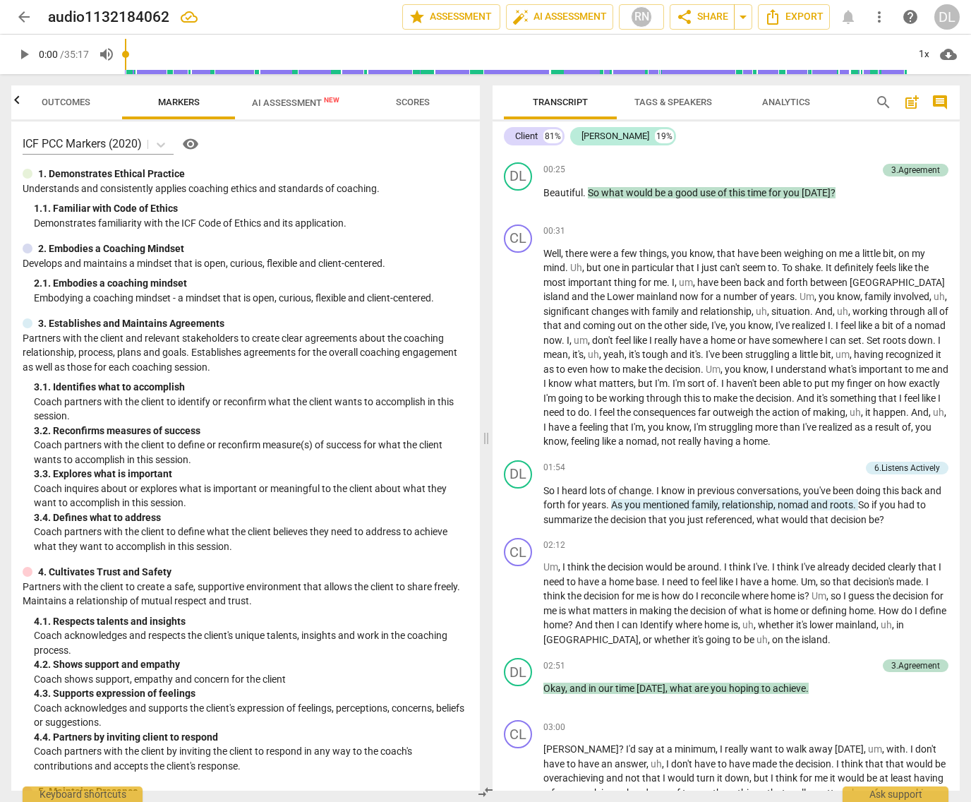
scroll to position [0, 0]
